Goal: Task Accomplishment & Management: Complete application form

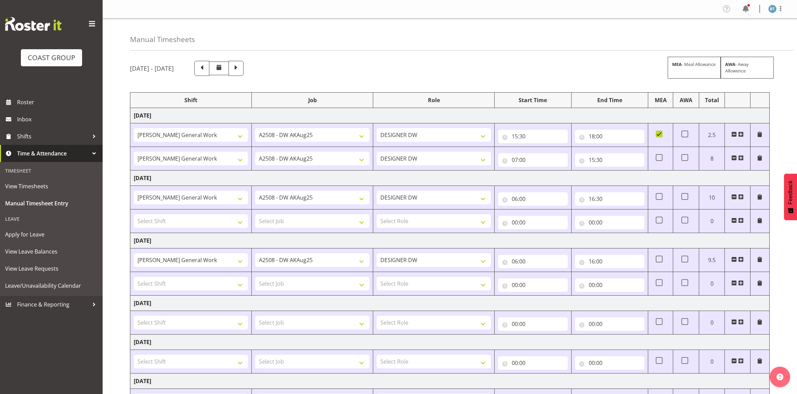
select select "9464"
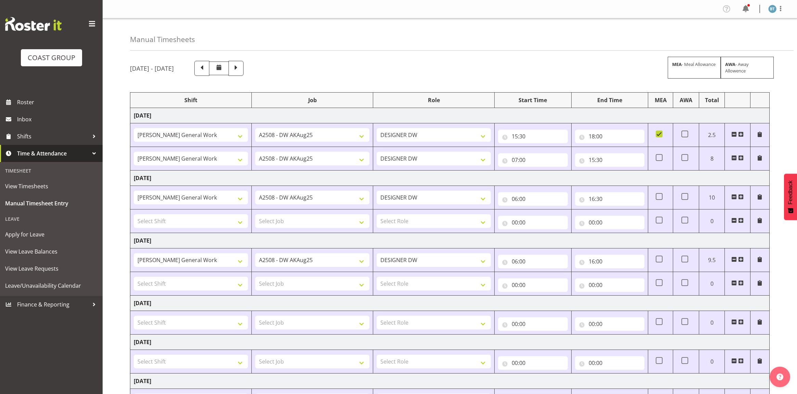
select select "9464"
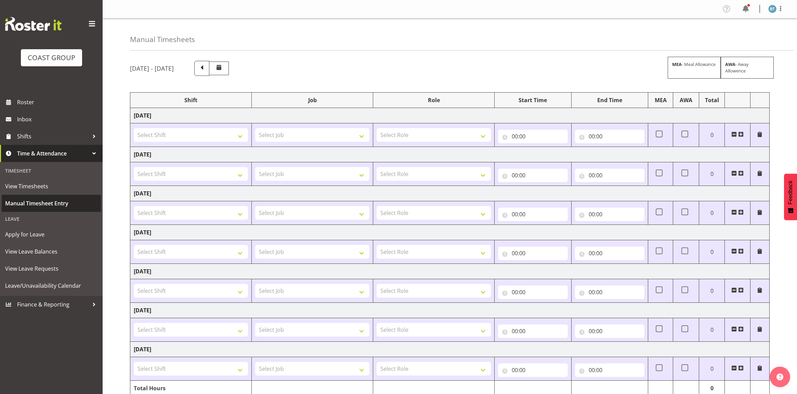
click at [61, 207] on span "Manual Timesheet Entry" at bounding box center [51, 203] width 92 height 10
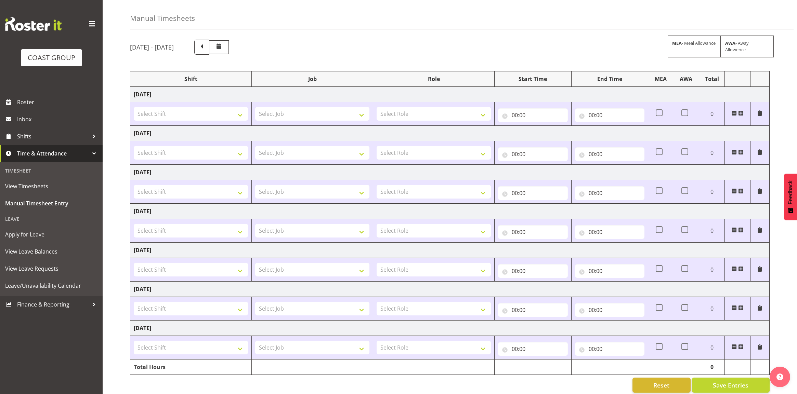
scroll to position [33, 0]
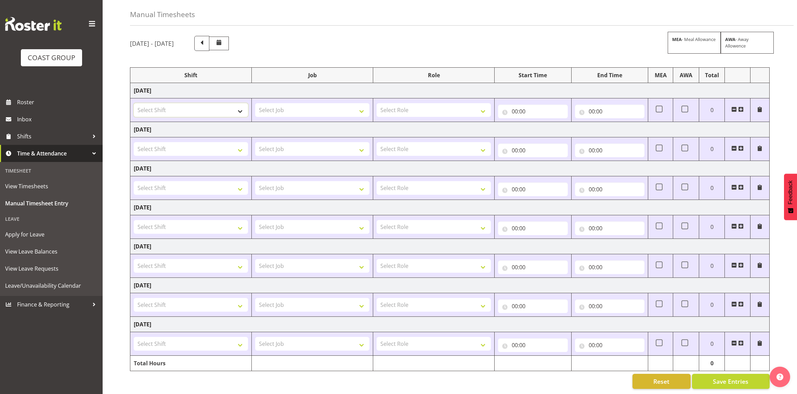
click at [187, 105] on select "Select Shift DW AKL General Work DW AKL General Work DW AKL General Work August…" at bounding box center [191, 110] width 114 height 14
select select "1874"
click at [134, 103] on select "Select Shift DW AKL General Work DW AKL General Work DW AKL General Work August…" at bounding box center [191, 110] width 114 height 14
click at [207, 142] on select "Select Shift DW AKL General Work DW AKL General Work DW AKL General Work August…" at bounding box center [191, 149] width 114 height 14
click at [134, 142] on select "Select Shift DW AKL General Work DW AKL General Work DW AKL General Work August…" at bounding box center [191, 149] width 114 height 14
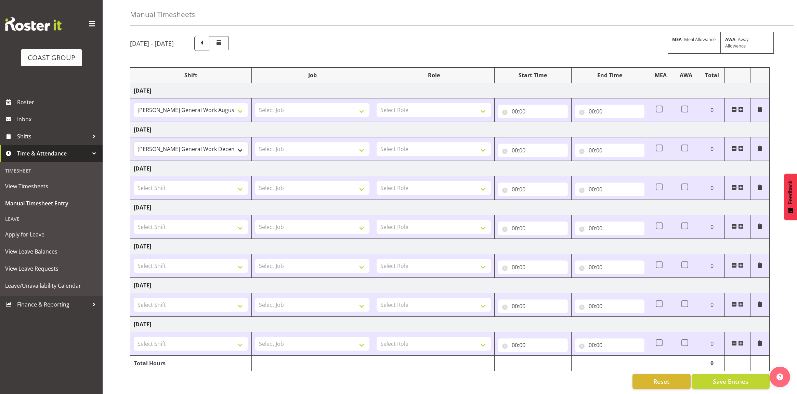
click at [203, 142] on select "DW AKL General Work DW AKL General Work DW AKL General Work August DW AKL Gener…" at bounding box center [191, 149] width 114 height 14
select select "1874"
click at [134, 142] on select "DW AKL General Work DW AKL General Work DW AKL General Work August DW AKL Gener…" at bounding box center [191, 149] width 114 height 14
drag, startPoint x: 199, startPoint y: 178, endPoint x: 198, endPoint y: 181, distance: 3.6
click at [199, 181] on select "Select Shift DW AKL General Work DW AKL General Work DW AKL General Work August…" at bounding box center [191, 188] width 114 height 14
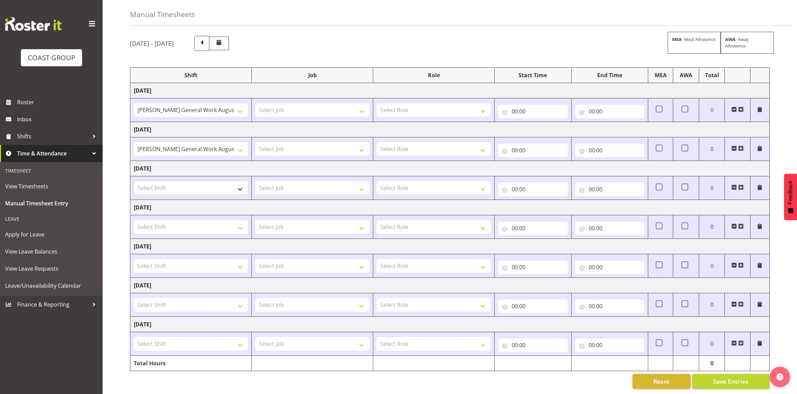
select select "1874"
click at [134, 181] on select "Select Shift DW AKL General Work DW AKL General Work DW AKL General Work August…" at bounding box center [191, 188] width 114 height 14
click at [188, 298] on select "Select Shift DW AKL General Work DW AKL General Work DW AKL General Work August…" at bounding box center [191, 305] width 114 height 14
click at [254, 263] on td "Select Job 1 Carlton Events 1 Carlton Hamilton 1 Carlton Wellington 1 EHS WAREH…" at bounding box center [312, 266] width 121 height 24
drag, startPoint x: 195, startPoint y: 335, endPoint x: 200, endPoint y: 349, distance: 14.9
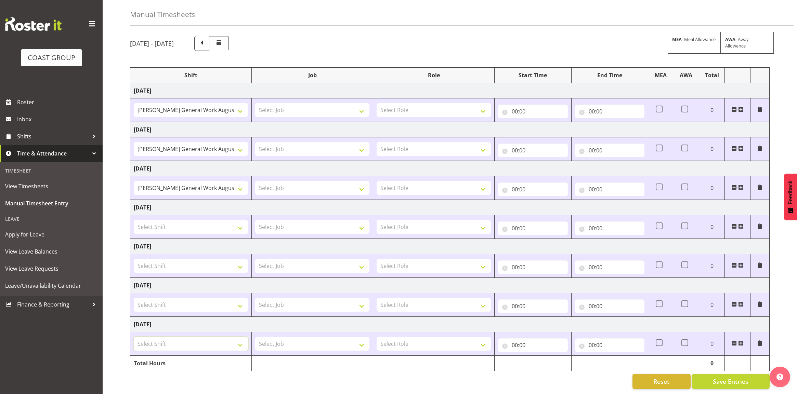
click at [195, 337] on select "Select Shift DW AKL General Work DW AKL General Work DW AKL General Work August…" at bounding box center [191, 344] width 114 height 14
select select "1874"
click at [134, 337] on select "Select Shift DW AKL General Work DW AKL General Work DW AKL General Work August…" at bounding box center [191, 344] width 114 height 14
click at [308, 339] on select "Select Job 1 Carlton Events 1 Carlton Hamilton 1 Carlton Wellington 1 EHS WAREH…" at bounding box center [312, 344] width 114 height 14
select select "9464"
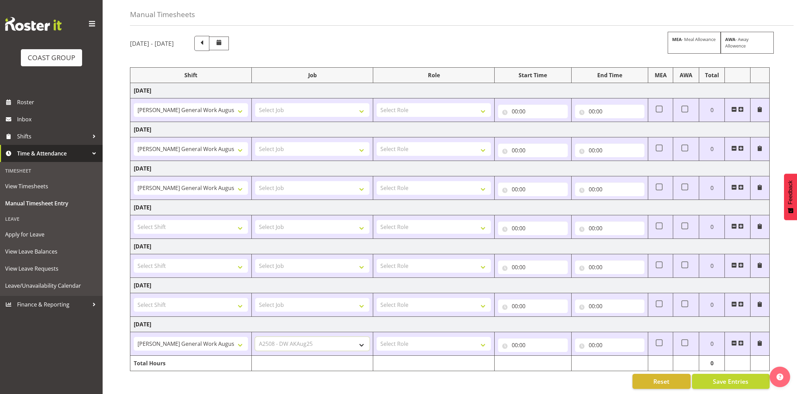
click at [255, 337] on select "Select Job 1 Carlton Events 1 Carlton Hamilton 1 Carlton Wellington 1 EHS WAREH…" at bounding box center [312, 344] width 114 height 14
click at [300, 105] on select "Select Job 1 Carlton Events 1 Carlton Hamilton 1 Carlton Wellington 1 EHS WAREH…" at bounding box center [312, 110] width 114 height 14
select select "9464"
click at [255, 103] on select "Select Job 1 Carlton Events 1 Carlton Hamilton 1 Carlton Wellington 1 EHS WAREH…" at bounding box center [312, 110] width 114 height 14
click at [318, 142] on select "Select Job 1 Carlton Events 1 Carlton Hamilton 1 Carlton Wellington 1 EHS WAREH…" at bounding box center [312, 149] width 114 height 14
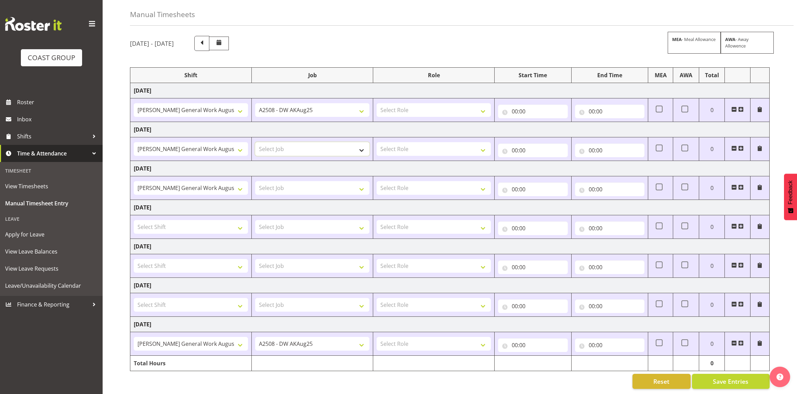
select select "9464"
click at [255, 142] on select "Select Job 1 Carlton Events 1 Carlton Hamilton 1 Carlton Wellington 1 EHS WAREH…" at bounding box center [312, 149] width 114 height 14
click at [302, 181] on select "Select Job 1 Carlton Events 1 Carlton Hamilton 1 Carlton Wellington 1 EHS WAREH…" at bounding box center [312, 188] width 114 height 14
select select "9464"
click at [255, 181] on select "Select Job 1 Carlton Events 1 Carlton Hamilton 1 Carlton Wellington 1 EHS WAREH…" at bounding box center [312, 188] width 114 height 14
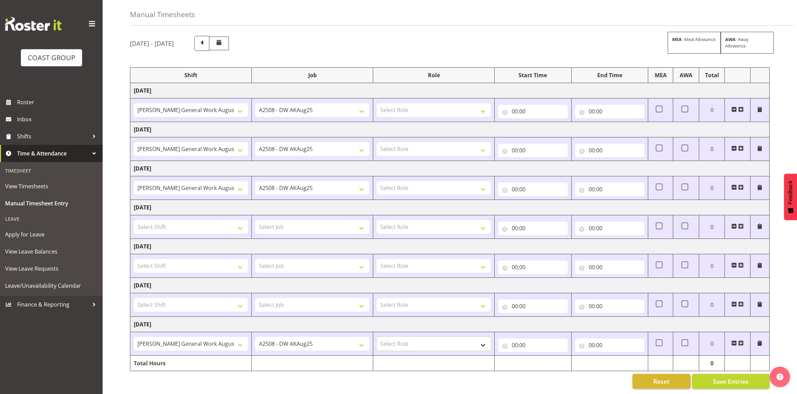
click at [435, 337] on select "Select Role DESIGNER DW" at bounding box center [433, 344] width 114 height 14
select select "221"
click at [376, 337] on select "Select Role DESIGNER DW" at bounding box center [433, 344] width 114 height 14
click at [412, 103] on select "Select Role DESIGNER DW" at bounding box center [433, 110] width 114 height 14
select select "221"
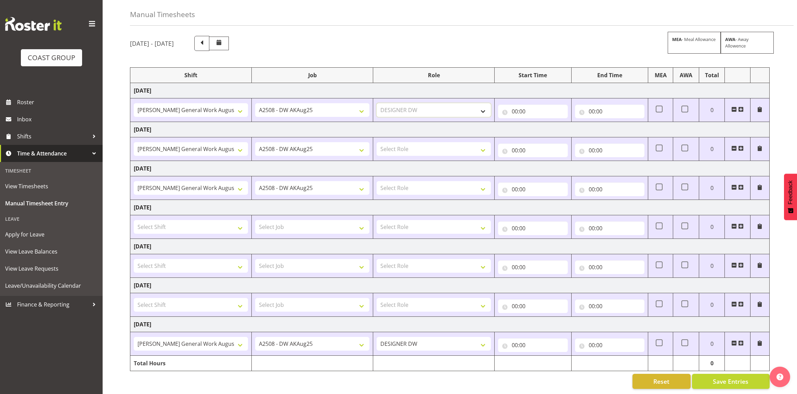
click at [376, 103] on select "Select Role DESIGNER DW" at bounding box center [433, 110] width 114 height 14
drag, startPoint x: 412, startPoint y: 138, endPoint x: 411, endPoint y: 144, distance: 6.5
click at [412, 142] on select "Select Role DESIGNER DW" at bounding box center [433, 149] width 114 height 14
select select "221"
click at [376, 142] on select "Select Role DESIGNER DW" at bounding box center [433, 149] width 114 height 14
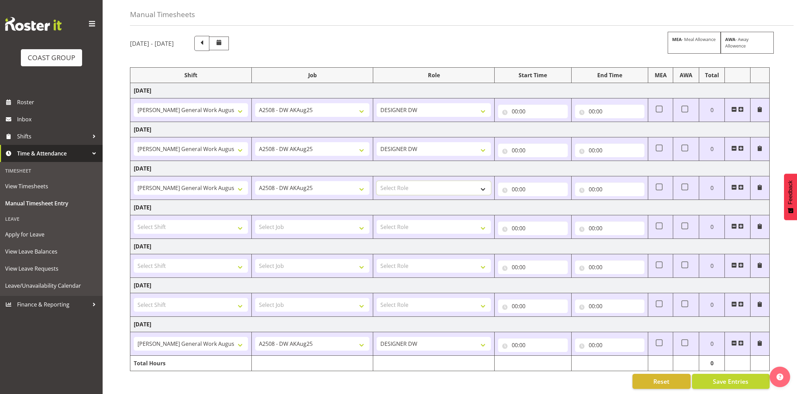
click at [410, 181] on select "Select Role DESIGNER DW" at bounding box center [433, 188] width 114 height 14
select select "221"
click at [376, 181] on select "Select Role DESIGNER DW" at bounding box center [433, 188] width 114 height 14
click at [515, 105] on input "00:00" at bounding box center [532, 112] width 69 height 14
click at [546, 123] on select "00 01 02 03 04 05 06 07 08 09 10 11 12 13 14 15 16 17 18 19 20 21 22 23" at bounding box center [544, 129] width 15 height 14
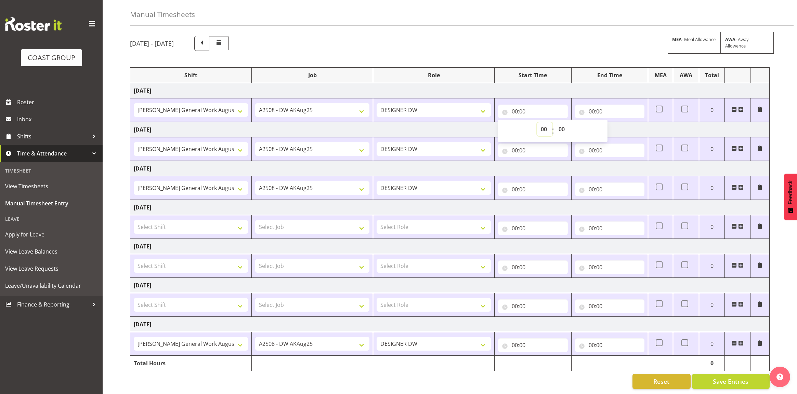
select select "5"
click at [537, 122] on select "00 01 02 03 04 05 06 07 08 09 10 11 12 13 14 15 16 17 18 19 20 21 22 23" at bounding box center [544, 129] width 15 height 14
type input "05:00"
click at [591, 105] on input "00:00" at bounding box center [609, 112] width 69 height 14
click at [618, 122] on select "00 01 02 03 04 05 06 07 08 09 10 11 12 13 14 15 16 17 18 19 20 21 22 23" at bounding box center [621, 129] width 15 height 14
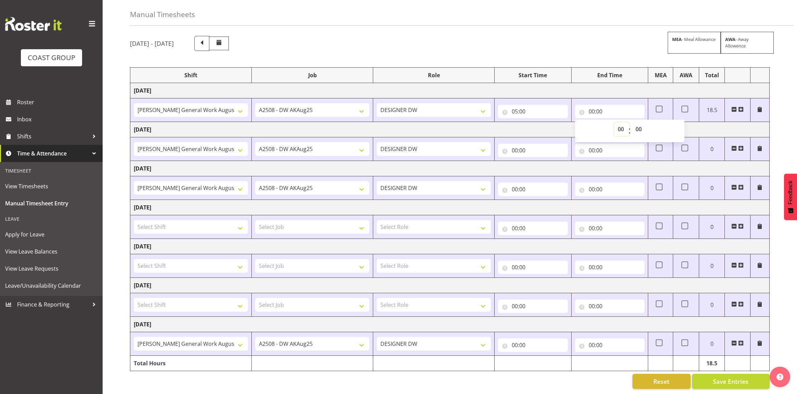
select select "16"
click at [614, 122] on select "00 01 02 03 04 05 06 07 08 09 10 11 12 13 14 15 16 17 18 19 20 21 22 23" at bounding box center [621, 129] width 15 height 14
type input "16:00"
click at [523, 124] on td "[DATE]" at bounding box center [449, 129] width 639 height 15
click at [592, 105] on input "16:00" at bounding box center [609, 112] width 69 height 14
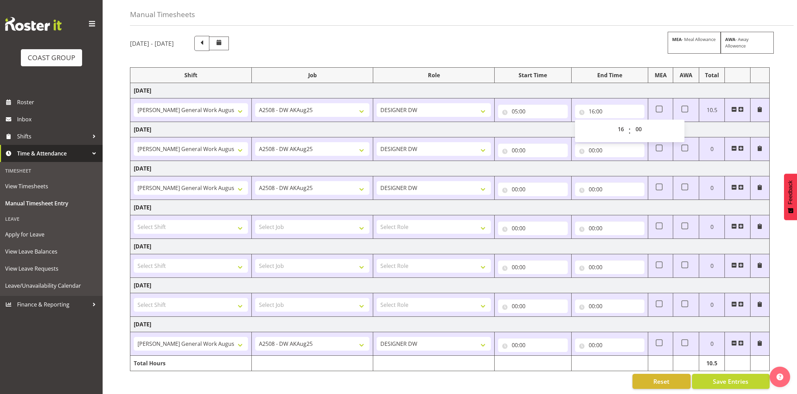
click at [449, 122] on td "[DATE]" at bounding box center [449, 129] width 639 height 15
click at [512, 340] on input "00:00" at bounding box center [532, 345] width 69 height 14
click at [546, 358] on select "00 01 02 03 04 05 06 07 08 09 10 11 12 13 14 15 16 17 18 19 20 21 22 23" at bounding box center [544, 363] width 15 height 14
click at [537, 356] on select "00 01 02 03 04 05 06 07 08 09 10 11 12 13 14 15 16 17 18 19 20 21 22 23" at bounding box center [544, 363] width 15 height 14
click at [546, 359] on select "00 01 02 03 04 05 06 07 08 09 10 11 12 13 14 15 16 17 18 19 20 21 22 23" at bounding box center [544, 363] width 15 height 14
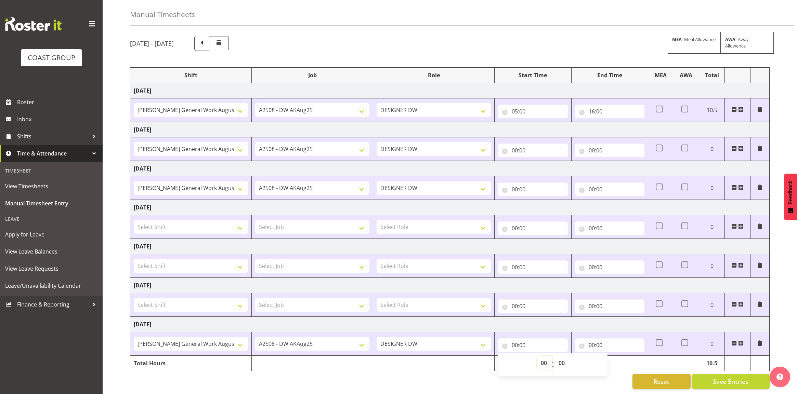
click at [537, 356] on select "00 01 02 03 04 05 06 07 08 09 10 11 12 13 14 15 16 17 18 19 20 21 22 23" at bounding box center [544, 363] width 15 height 14
click at [546, 359] on select "00 01 02 03 04 05 06 07 08 09 10 11 12 13 14 15 16 17 18 19 20 21 22 23" at bounding box center [544, 363] width 15 height 14
select select "7"
click at [537, 356] on select "00 01 02 03 04 05 06 07 08 09 10 11 12 13 14 15 16 17 18 19 20 21 22 23" at bounding box center [544, 363] width 15 height 14
type input "07:00"
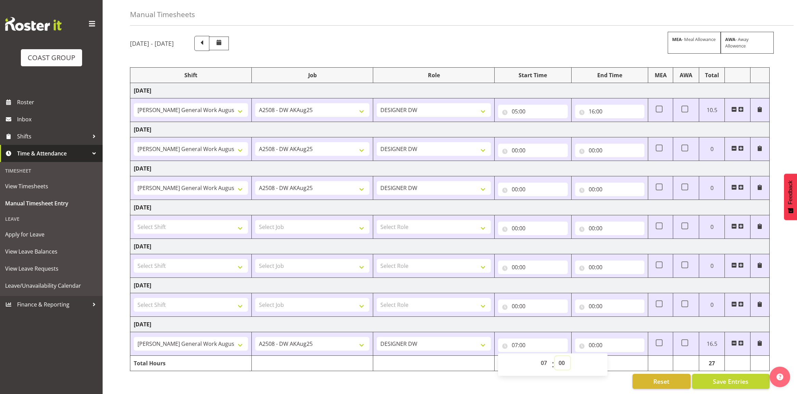
click at [561, 360] on select "00 01 02 03 04 05 06 07 08 09 10 11 12 13 14 15 16 17 18 19 20 21 22 23 24 25 2…" at bounding box center [562, 363] width 15 height 14
select select "30"
click at [555, 356] on select "00 01 02 03 04 05 06 07 08 09 10 11 12 13 14 15 16 17 18 19 20 21 22 23 24 25 2…" at bounding box center [562, 363] width 15 height 14
type input "07:30"
click at [590, 319] on td "[DATE]" at bounding box center [449, 324] width 639 height 15
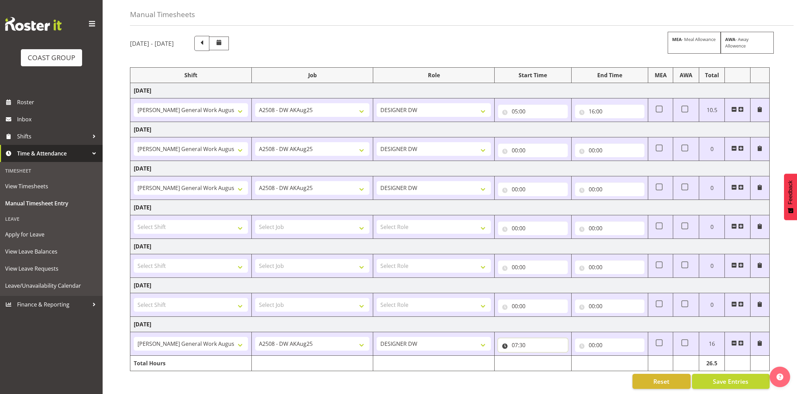
click at [520, 339] on input "07:30" at bounding box center [532, 345] width 69 height 14
click at [543, 358] on select "00 01 02 03 04 05 06 07 08 09 10 11 12 13 14 15 16 17 18 19 20 21 22 23" at bounding box center [544, 363] width 15 height 14
click at [583, 318] on td "[DATE]" at bounding box center [449, 324] width 639 height 15
click at [592, 339] on input "00:00" at bounding box center [609, 345] width 69 height 14
click at [616, 356] on select "00 01 02 03 04 05 06 07 08 09 10 11 12 13 14 15 16 17 18 19 20 21 22 23" at bounding box center [621, 363] width 15 height 14
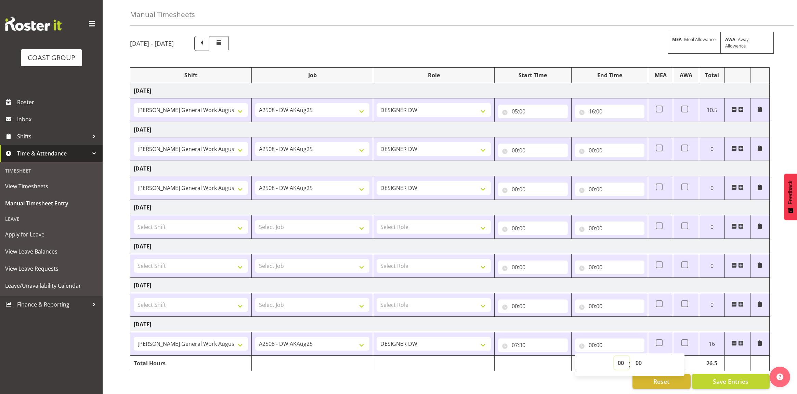
select select "18"
click at [614, 356] on select "00 01 02 03 04 05 06 07 08 09 10 11 12 13 14 15 16 17 18 19 20 21 22 23" at bounding box center [621, 363] width 15 height 14
type input "18:00"
click at [621, 317] on td "[DATE]" at bounding box center [449, 324] width 639 height 15
click at [600, 338] on input "18:00" at bounding box center [609, 345] width 69 height 14
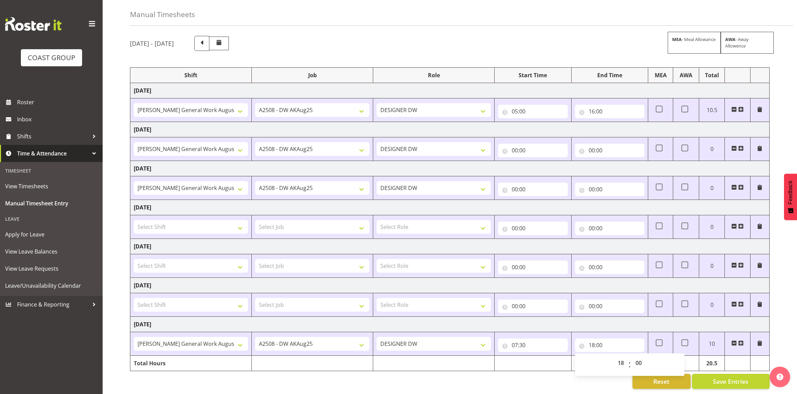
click at [613, 318] on td "[DATE]" at bounding box center [449, 324] width 639 height 15
click at [662, 106] on span at bounding box center [658, 109] width 7 height 7
click at [660, 107] on input "checkbox" at bounding box center [657, 109] width 4 height 4
checkbox input "true"
click at [516, 183] on input "00:00" at bounding box center [532, 190] width 69 height 14
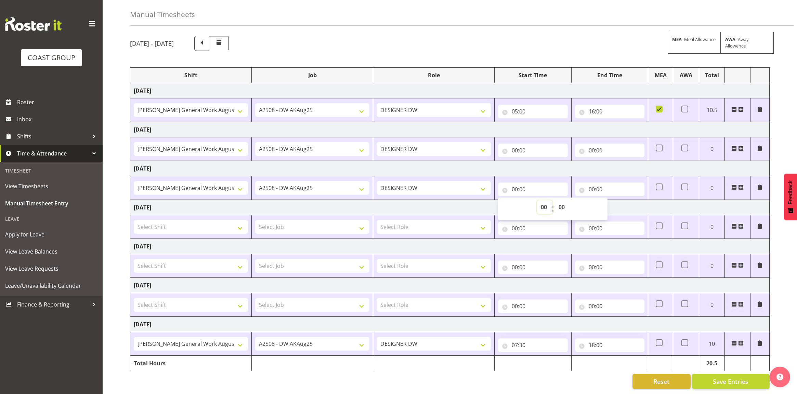
click at [544, 200] on select "00 01 02 03 04 05 06 07 08 09 10 11 12 13 14 15 16 17 18 19 20 21 22 23" at bounding box center [544, 207] width 15 height 14
click at [490, 176] on td "DESIGNER DW" at bounding box center [433, 188] width 121 height 24
click at [512, 183] on input "00:00" at bounding box center [532, 190] width 69 height 14
click at [541, 200] on select "00 01 02 03 04 05 06 07 08 09 10 11 12 13 14 15 16 17 18 19 20 21 22 23" at bounding box center [544, 207] width 15 height 14
select select "5"
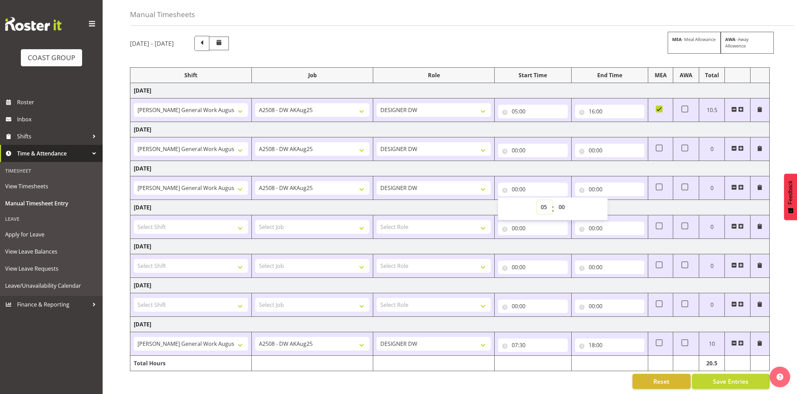
click at [537, 200] on select "00 01 02 03 04 05 06 07 08 09 10 11 12 13 14 15 16 17 18 19 20 21 22 23" at bounding box center [544, 207] width 15 height 14
type input "05:00"
click at [591, 161] on td "[DATE]" at bounding box center [449, 168] width 639 height 15
click at [591, 183] on input "00:00" at bounding box center [609, 190] width 69 height 14
click at [622, 201] on select "00 01 02 03 04 05 06 07 08 09 10 11 12 13 14 15 16 17 18 19 20 21 22 23" at bounding box center [621, 207] width 15 height 14
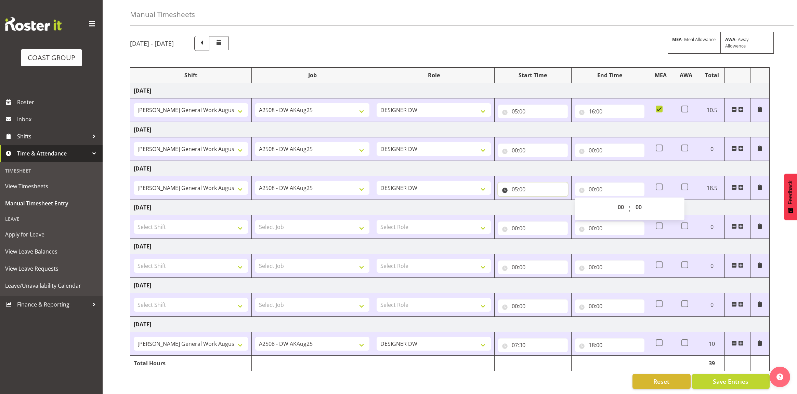
drag, startPoint x: 532, startPoint y: 183, endPoint x: 529, endPoint y: 184, distance: 3.8
click at [532, 183] on input "05:00" at bounding box center [532, 190] width 69 height 14
click at [524, 183] on input "05:00" at bounding box center [532, 190] width 69 height 14
drag, startPoint x: 523, startPoint y: 181, endPoint x: 554, endPoint y: 200, distance: 36.2
click at [524, 183] on input "05:00" at bounding box center [532, 190] width 69 height 14
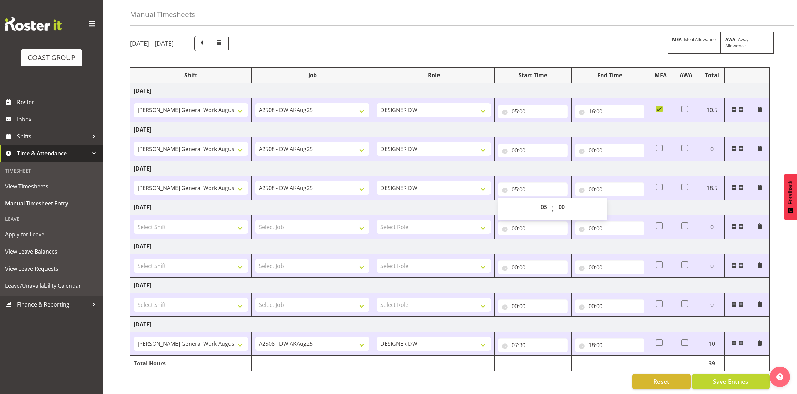
click at [562, 161] on td "[DATE]" at bounding box center [449, 168] width 639 height 15
click at [591, 183] on input "00:00" at bounding box center [609, 190] width 69 height 14
click at [616, 200] on select "00 01 02 03 04 05 06 07 08 09 10 11 12 13 14 15 16 17 18 19 20 21 22 23" at bounding box center [621, 207] width 15 height 14
select select "14"
click at [614, 200] on select "00 01 02 03 04 05 06 07 08 09 10 11 12 13 14 15 16 17 18 19 20 21 22 23" at bounding box center [621, 207] width 15 height 14
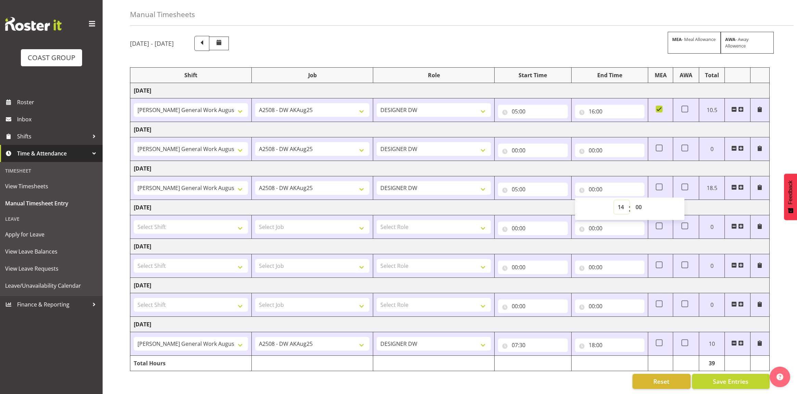
type input "14:00"
click at [639, 202] on select "00 01 02 03 04 05 06 07 08 09 10 11 12 13 14 15 16 17 18 19 20 21 22 23 24 25 2…" at bounding box center [638, 207] width 15 height 14
select select "30"
click at [631, 200] on select "00 01 02 03 04 05 06 07 08 09 10 11 12 13 14 15 16 17 18 19 20 21 22 23 24 25 2…" at bounding box center [638, 207] width 15 height 14
type input "14:30"
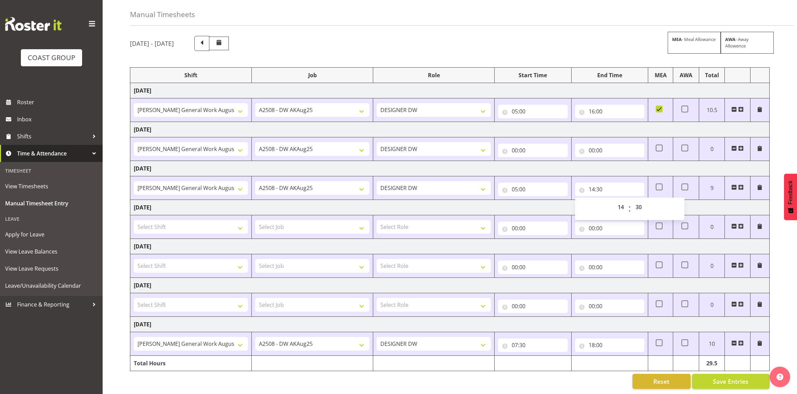
click at [563, 166] on td "[DATE]" at bounding box center [449, 168] width 639 height 15
click at [513, 144] on input "00:00" at bounding box center [532, 151] width 69 height 14
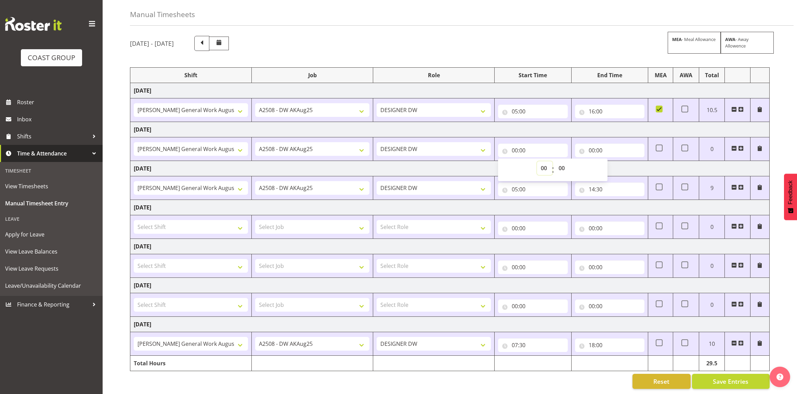
click at [545, 161] on select "00 01 02 03 04 05 06 07 08 09 10 11 12 13 14 15 16 17 18 19 20 21 22 23" at bounding box center [544, 168] width 15 height 14
select select "7"
click at [537, 161] on select "00 01 02 03 04 05 06 07 08 09 10 11 12 13 14 15 16 17 18 19 20 21 22 23" at bounding box center [544, 168] width 15 height 14
type input "07:00"
click at [561, 122] on td "[DATE]" at bounding box center [449, 129] width 639 height 15
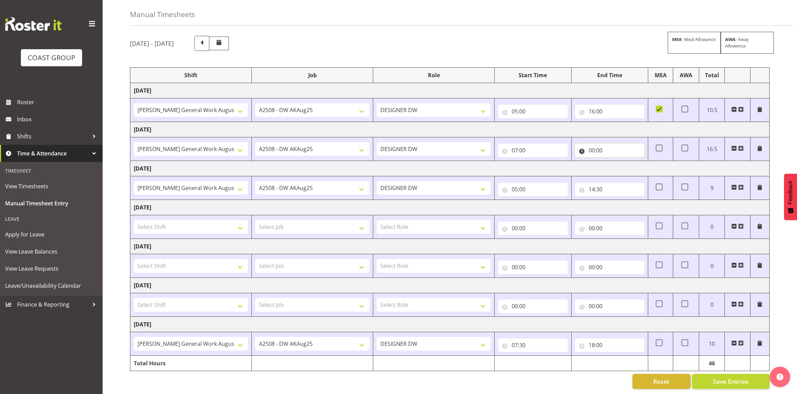
click at [592, 144] on input "00:00" at bounding box center [609, 151] width 69 height 14
click at [617, 161] on select "00 01 02 03 04 05 06 07 08 09 10 11 12 13 14 15 16 17 18 19 20 21 22 23" at bounding box center [621, 168] width 15 height 14
select select "15"
click at [614, 161] on select "00 01 02 03 04 05 06 07 08 09 10 11 12 13 14 15 16 17 18 19 20 21 22 23" at bounding box center [621, 168] width 15 height 14
type input "15:00"
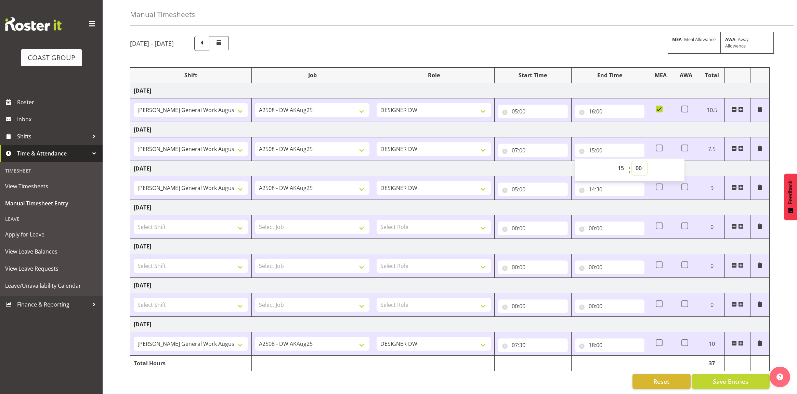
click at [636, 161] on select "00 01 02 03 04 05 06 07 08 09 10 11 12 13 14 15 16 17 18 19 20 21 22 23 24 25 2…" at bounding box center [638, 168] width 15 height 14
select select "30"
click at [631, 161] on select "00 01 02 03 04 05 06 07 08 09 10 11 12 13 14 15 16 17 18 19 20 21 22 23 24 25 2…" at bounding box center [638, 168] width 15 height 14
type input "15:30"
click at [552, 122] on td "[DATE]" at bounding box center [449, 129] width 639 height 15
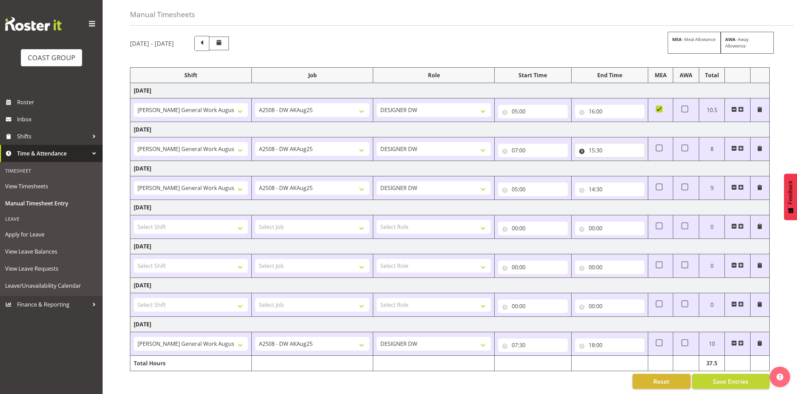
click at [593, 144] on input "15:30" at bounding box center [609, 151] width 69 height 14
click at [619, 162] on select "00 01 02 03 04 05 06 07 08 09 10 11 12 13 14 15 16 17 18 19 20 21 22 23" at bounding box center [621, 168] width 15 height 14
select select "17"
click at [614, 161] on select "00 01 02 03 04 05 06 07 08 09 10 11 12 13 14 15 16 17 18 19 20 21 22 23" at bounding box center [621, 168] width 15 height 14
type input "17:30"
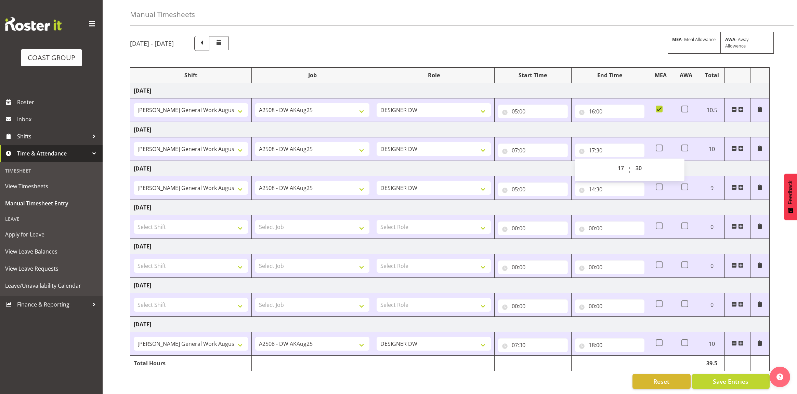
click at [603, 125] on td "[DATE]" at bounding box center [449, 129] width 639 height 15
click at [599, 144] on input "17:30" at bounding box center [609, 151] width 69 height 14
click at [636, 162] on select "00 01 02 03 04 05 06 07 08 09 10 11 12 13 14 15 16 17 18 19 20 21 22 23 24 25 2…" at bounding box center [638, 168] width 15 height 14
select select "0"
click at [631, 161] on select "00 01 02 03 04 05 06 07 08 09 10 11 12 13 14 15 16 17 18 19 20 21 22 23 24 25 2…" at bounding box center [638, 168] width 15 height 14
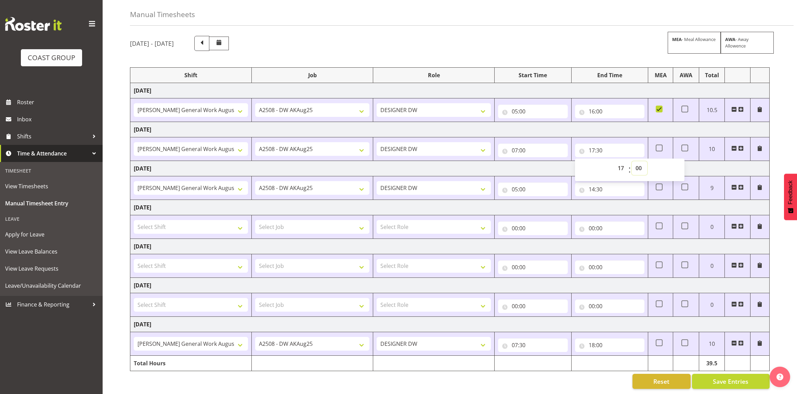
type input "17:00"
click at [513, 161] on td "[DATE]" at bounding box center [449, 168] width 639 height 15
click at [592, 163] on td "[DATE]" at bounding box center [449, 168] width 639 height 15
click at [749, 378] on button "Save Entries" at bounding box center [731, 381] width 78 height 15
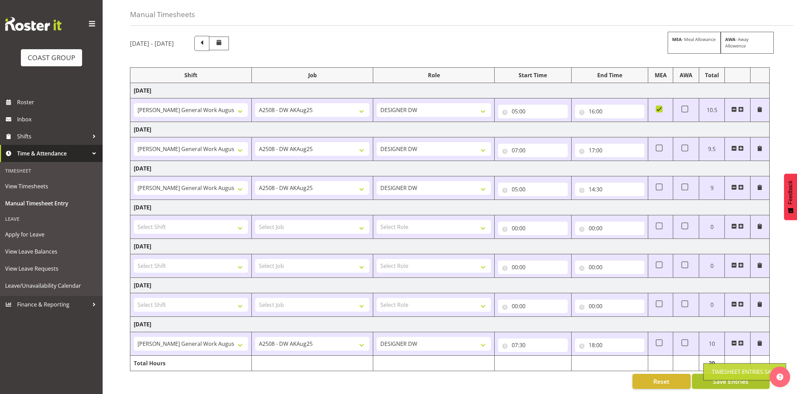
click at [698, 377] on button "Save Entries" at bounding box center [731, 381] width 78 height 15
drag, startPoint x: 330, startPoint y: 378, endPoint x: 327, endPoint y: 376, distance: 4.1
click at [330, 378] on div "Reset Save Entries" at bounding box center [449, 381] width 639 height 15
